Goal: Navigation & Orientation: Find specific page/section

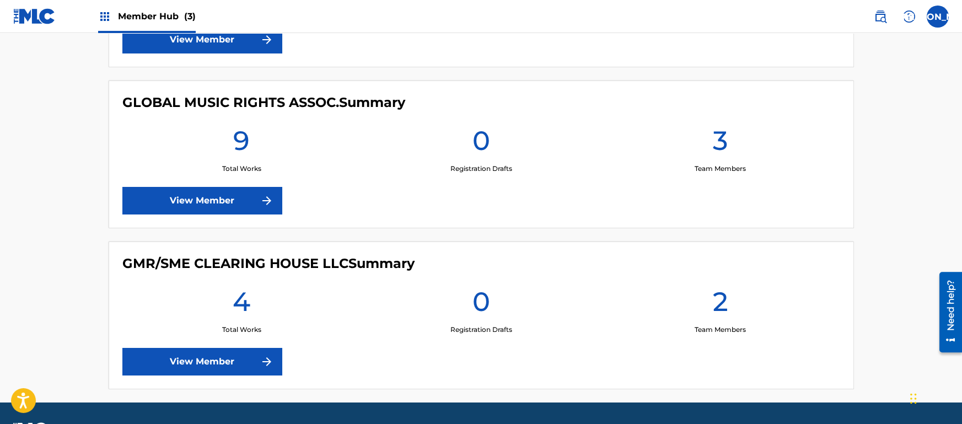
scroll to position [446, 0]
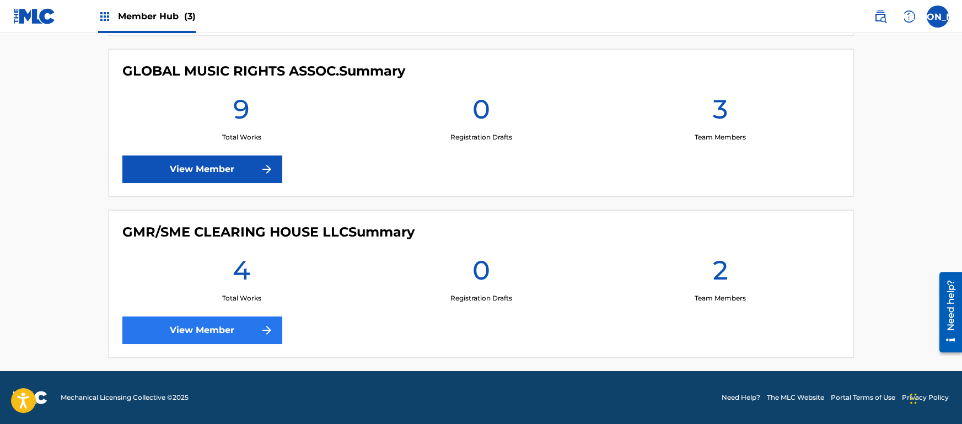
drag, startPoint x: 257, startPoint y: 306, endPoint x: 256, endPoint y: 321, distance: 14.9
click at [256, 321] on div "GMR/SME CLEARING HOUSE LLC Summary 4 Total Works 0 Registration Drafts 2 Team M…" at bounding box center [481, 284] width 745 height 148
click at [256, 321] on link "View Member" at bounding box center [202, 330] width 160 height 28
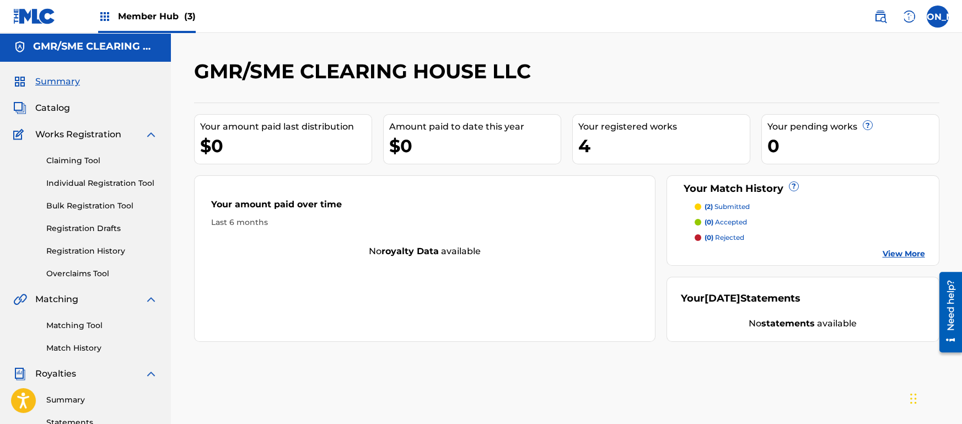
scroll to position [13, 0]
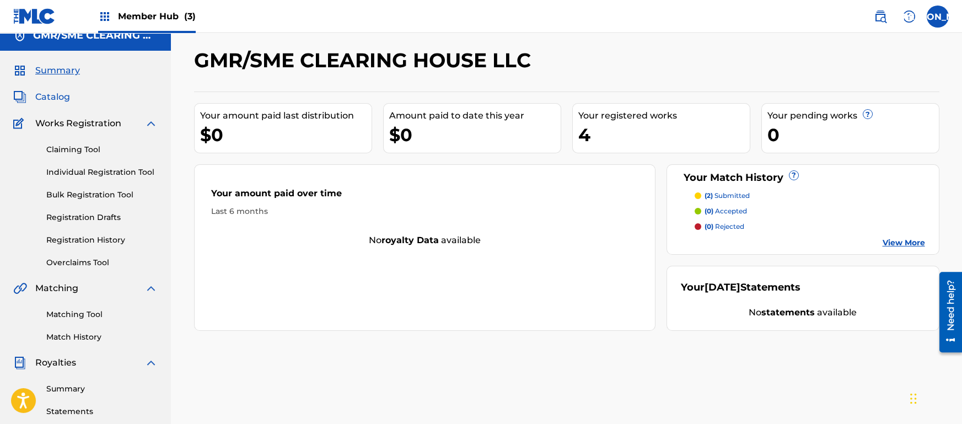
click at [51, 103] on span "Catalog" at bounding box center [52, 96] width 35 height 13
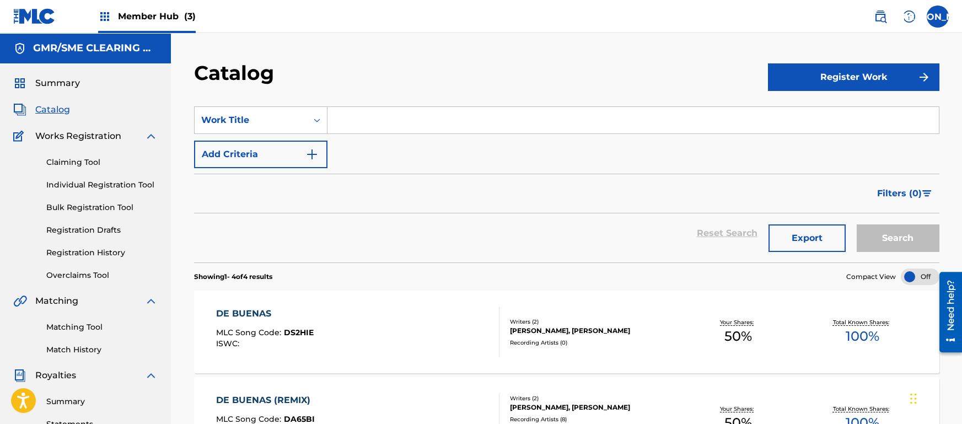
click at [54, 18] on img at bounding box center [34, 16] width 42 height 16
